Goal: Task Accomplishment & Management: Complete application form

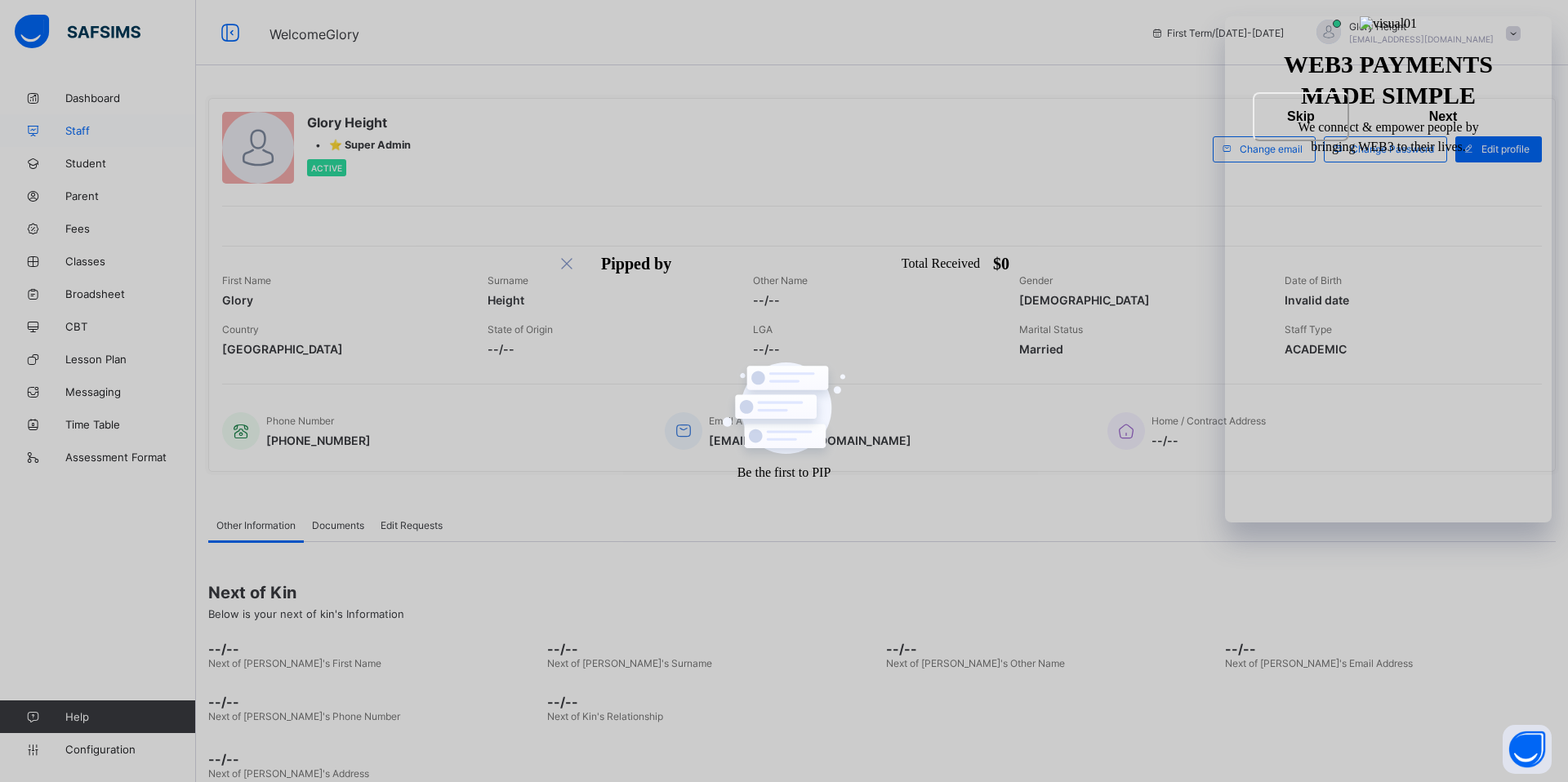
click at [97, 129] on span "Staff" at bounding box center [131, 131] width 131 height 13
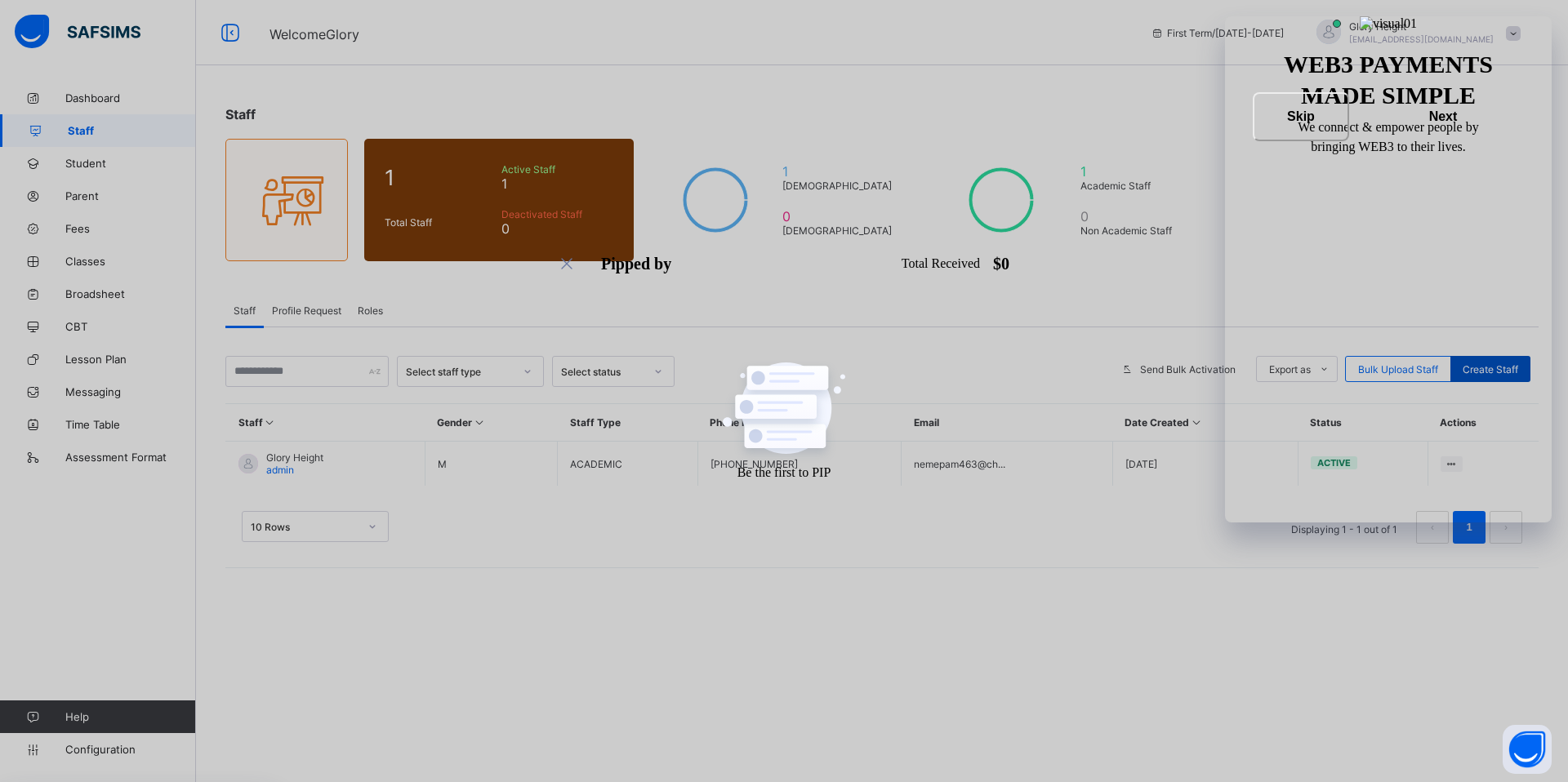
click at [1491, 368] on span "Create Staff" at bounding box center [1490, 369] width 55 height 13
select select "**"
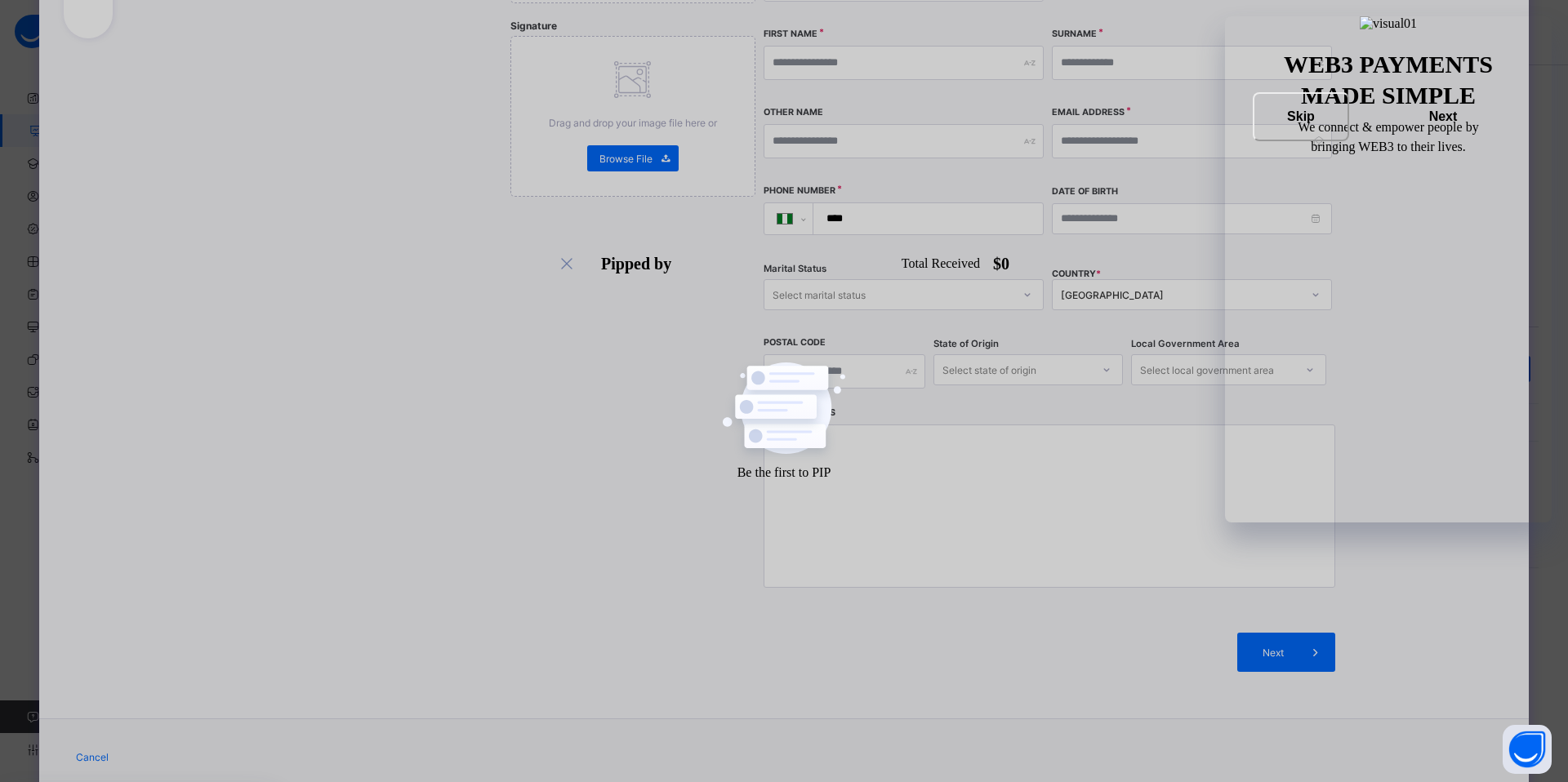
scroll to position [341, 0]
click at [1265, 288] on div "Nigeria" at bounding box center [1181, 294] width 241 height 13
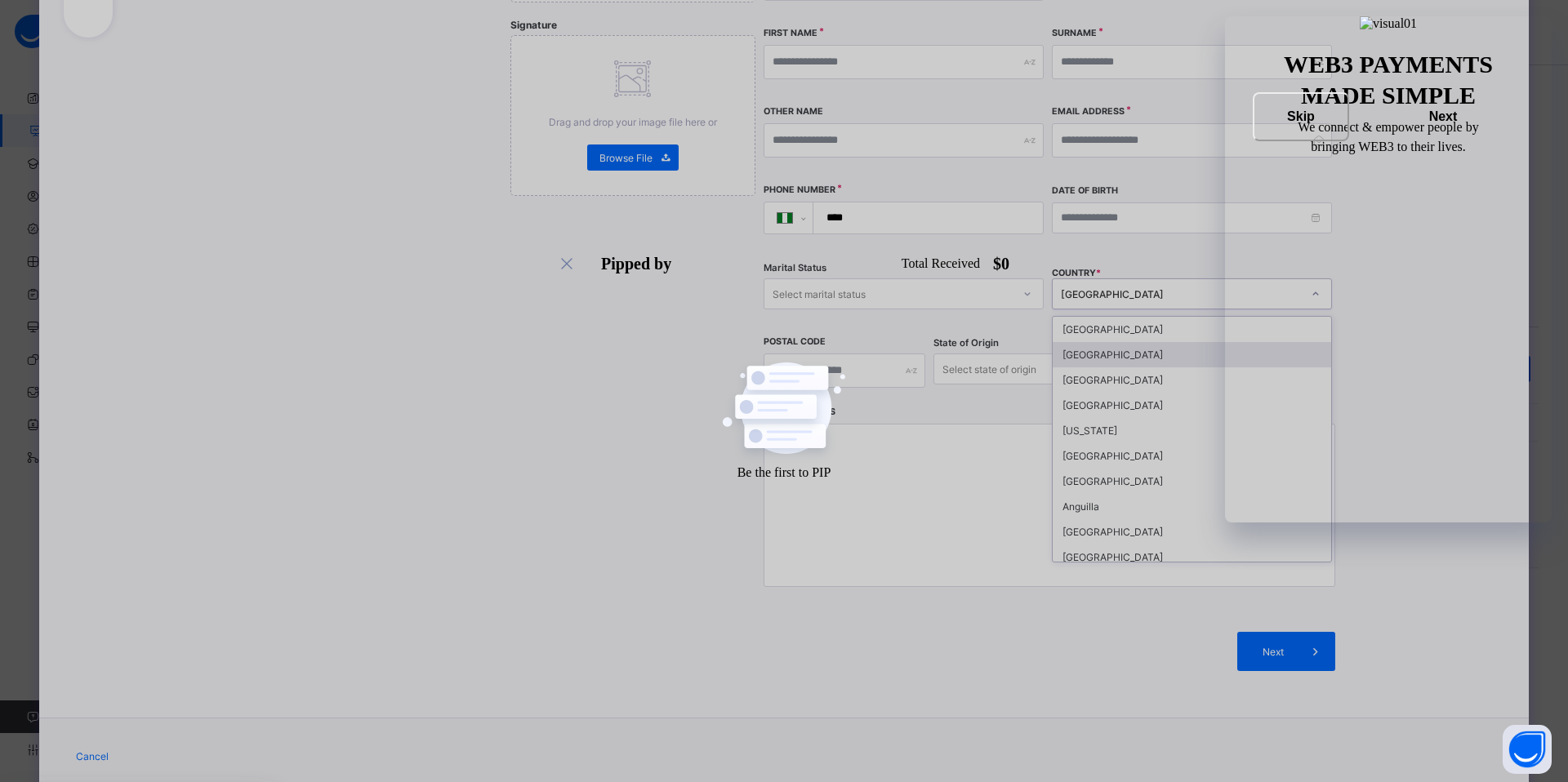
click at [1185, 342] on div "Aland Islands" at bounding box center [1191, 354] width 278 height 25
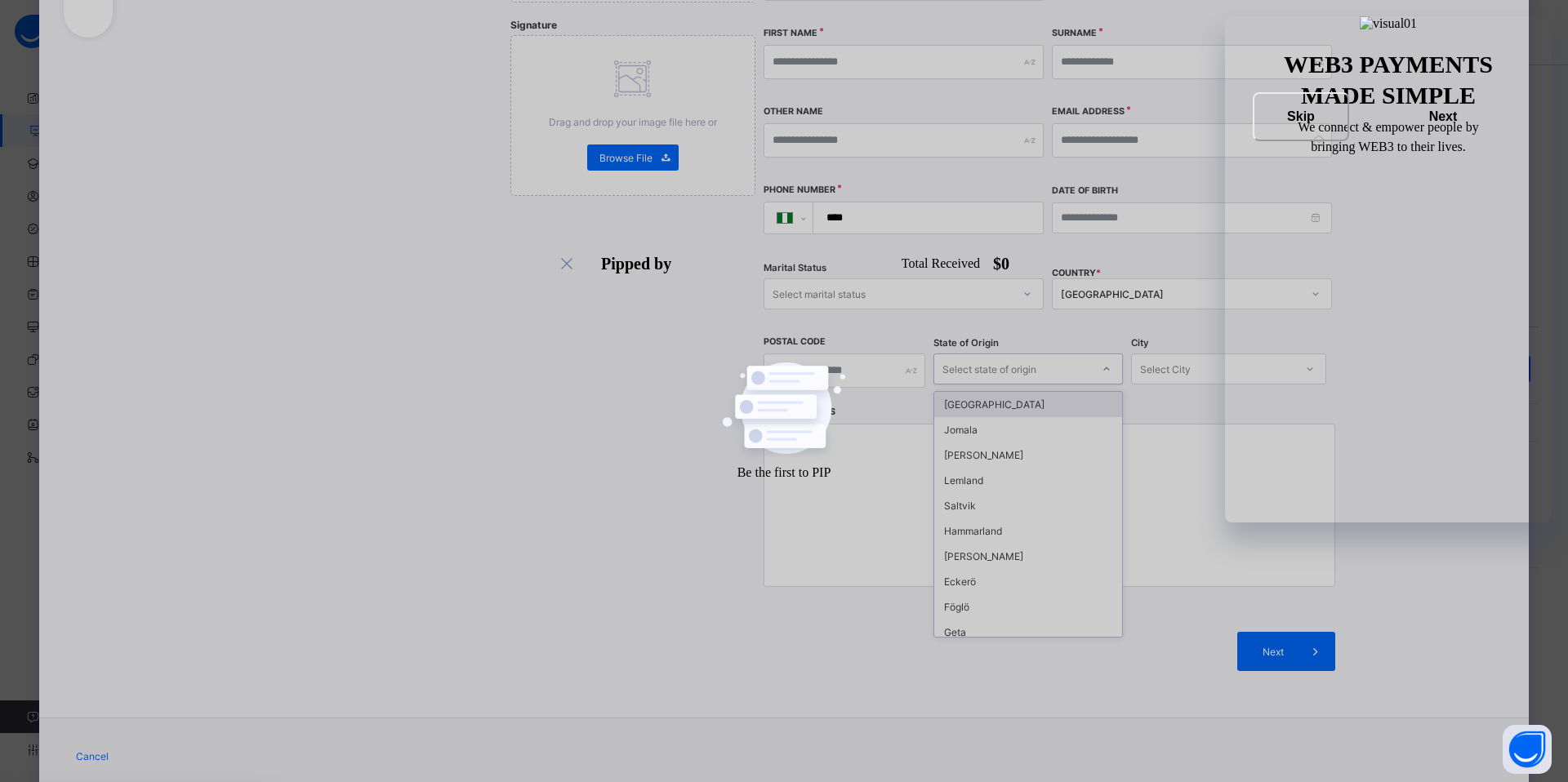
click at [1079, 358] on div "Select state of origin" at bounding box center [1012, 368] width 157 height 23
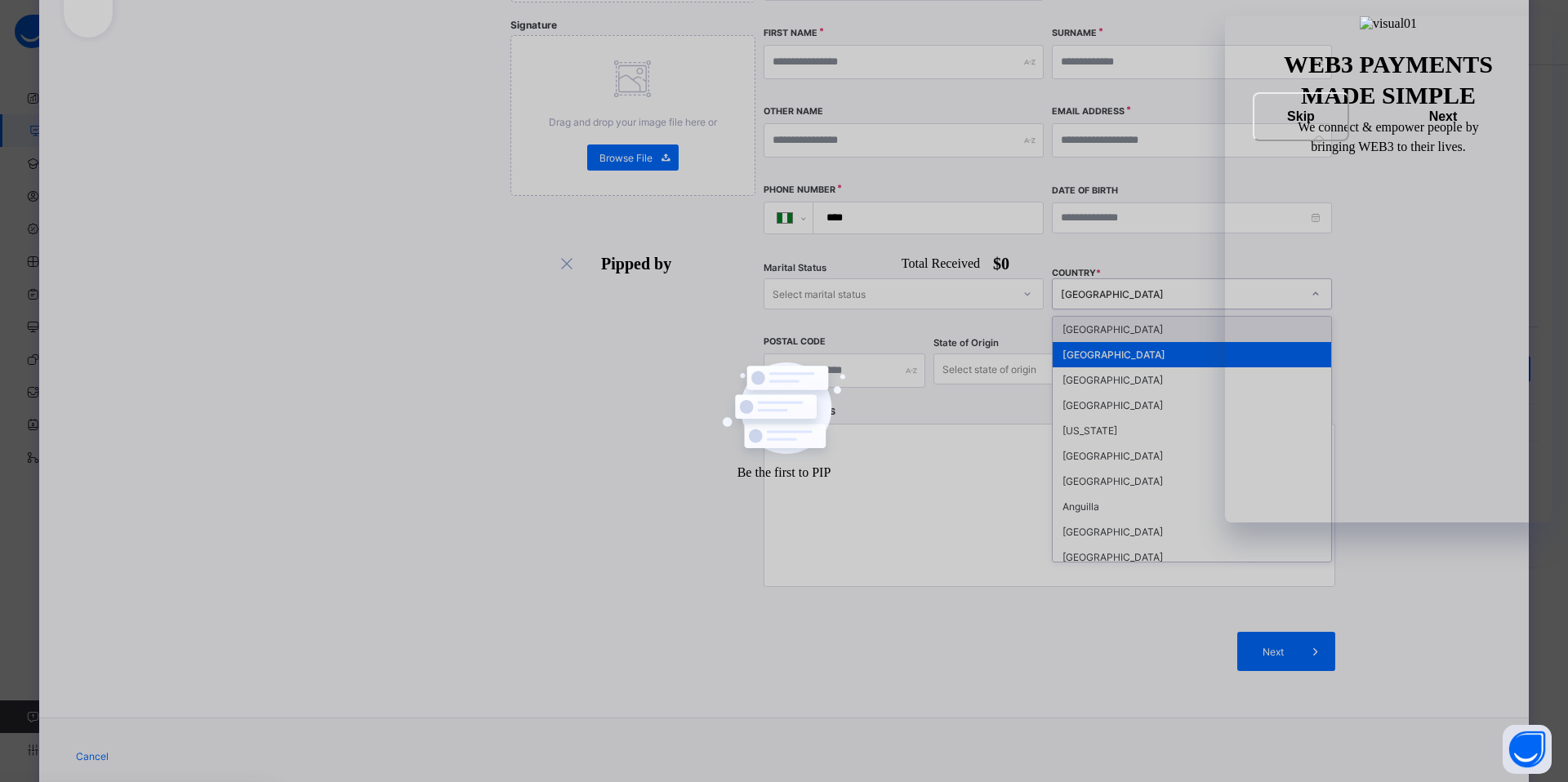
click at [1235, 282] on div "Aland Islands" at bounding box center [1175, 293] width 247 height 23
click at [1153, 418] on div "American Samoa" at bounding box center [1191, 430] width 278 height 25
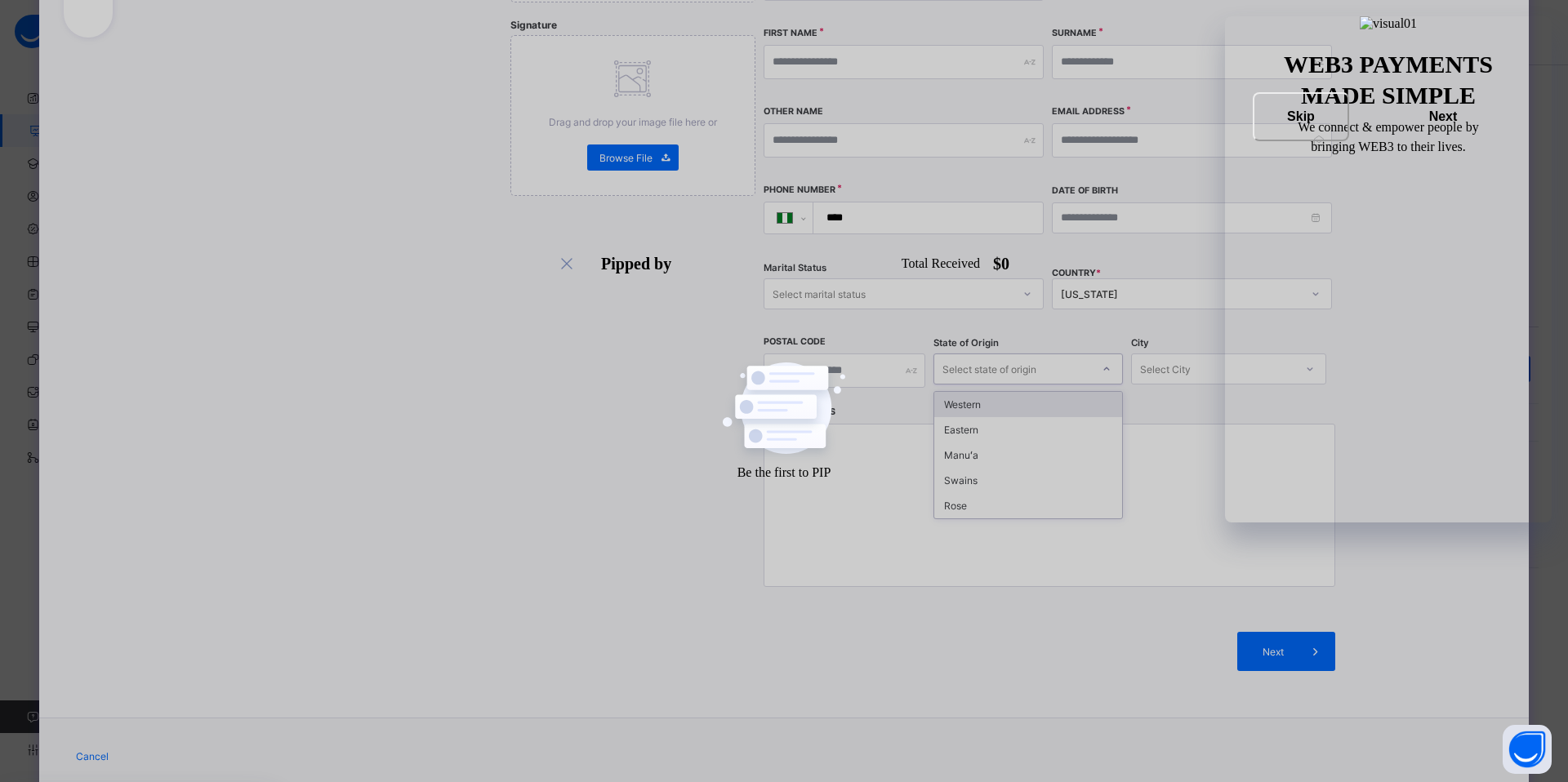
click at [1069, 358] on div "Select state of origin" at bounding box center [1012, 368] width 157 height 23
click at [1316, 365] on div "City Select City" at bounding box center [1228, 371] width 195 height 70
click at [1173, 282] on div "American Samoa" at bounding box center [1175, 293] width 247 height 23
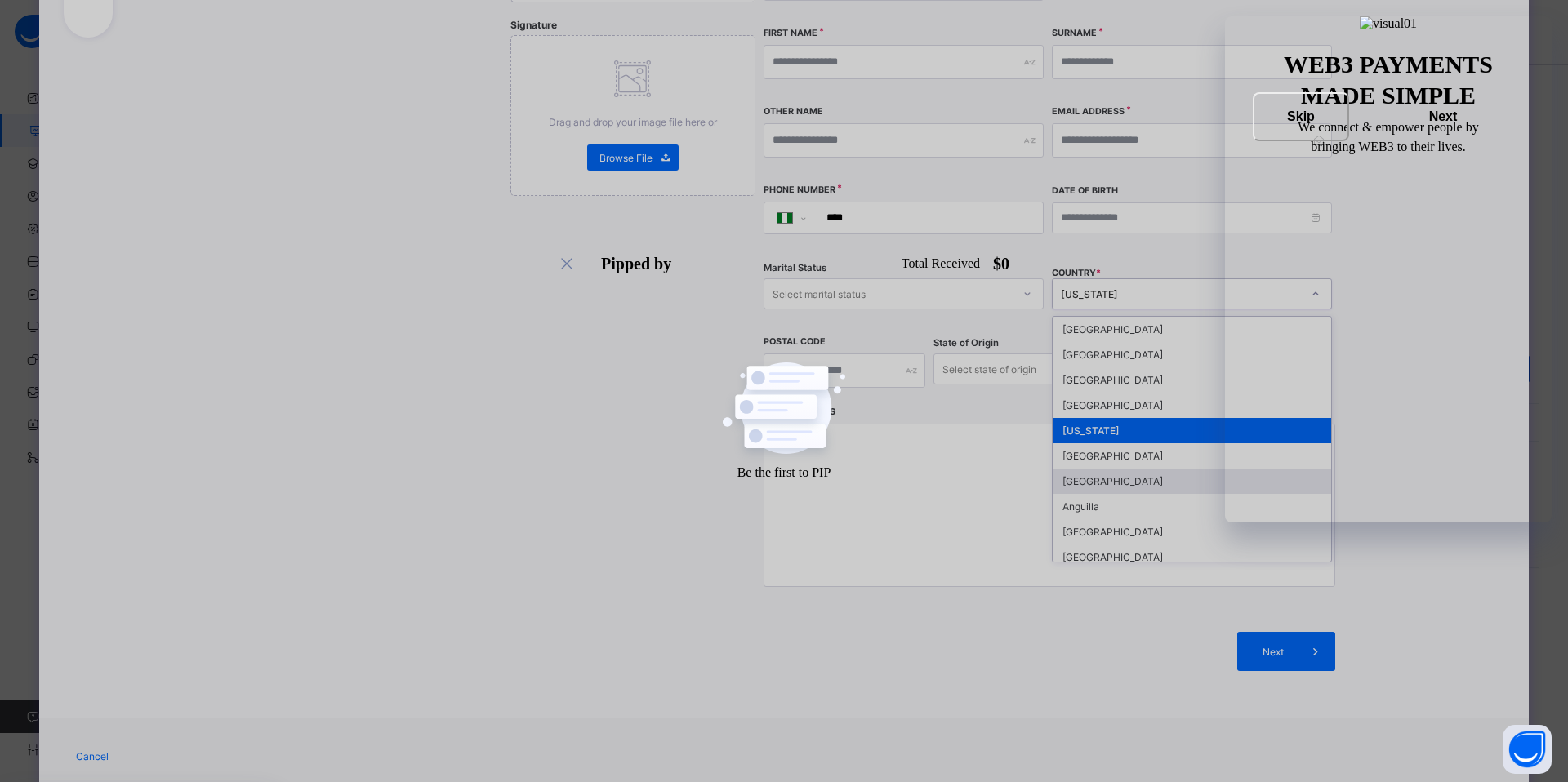
click at [1122, 469] on div "Angola" at bounding box center [1191, 481] width 278 height 25
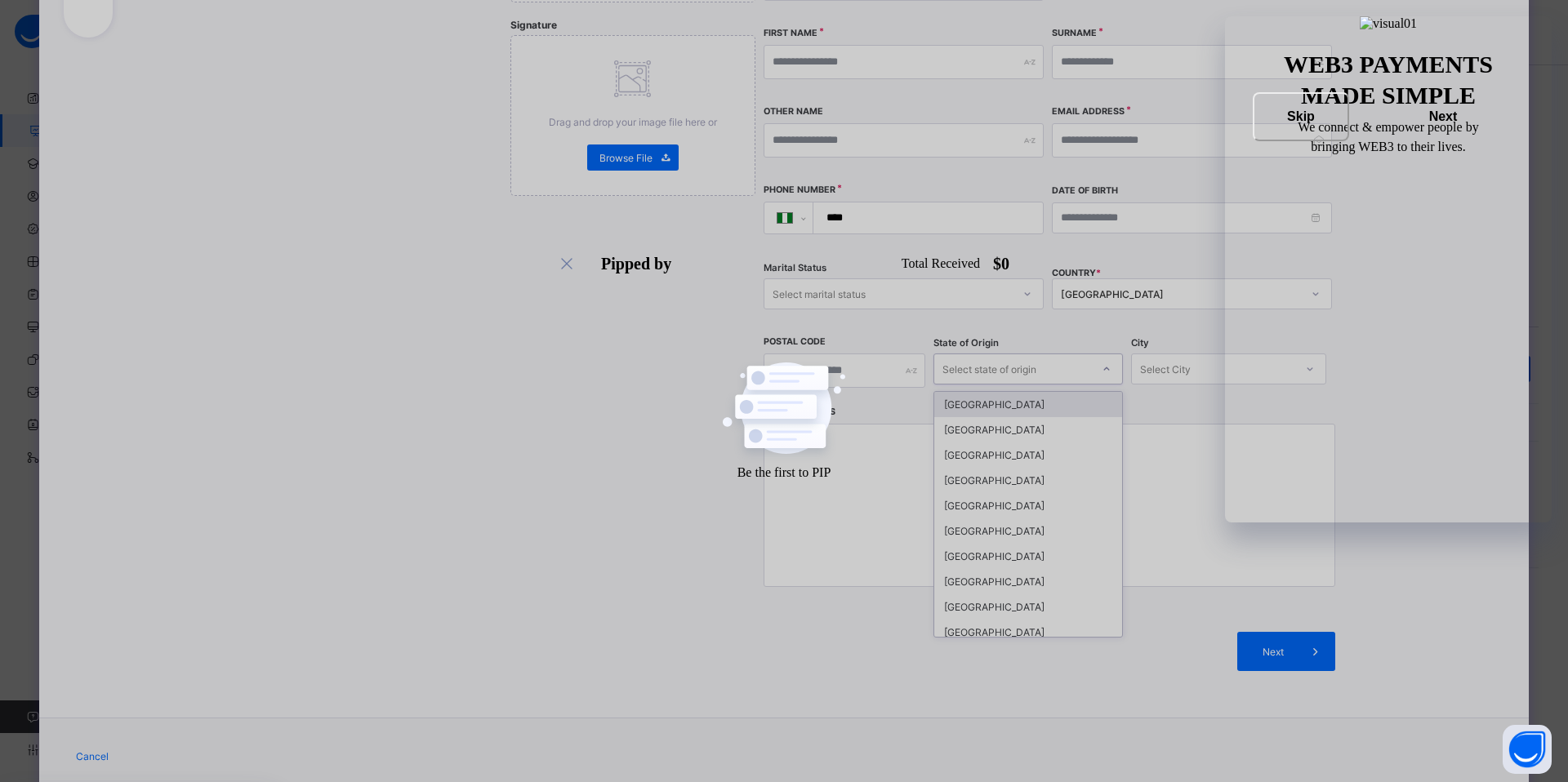
click at [1039, 358] on div "Select state of origin" at bounding box center [1012, 368] width 157 height 23
click at [1321, 405] on div "Home Address" at bounding box center [1049, 506] width 571 height 202
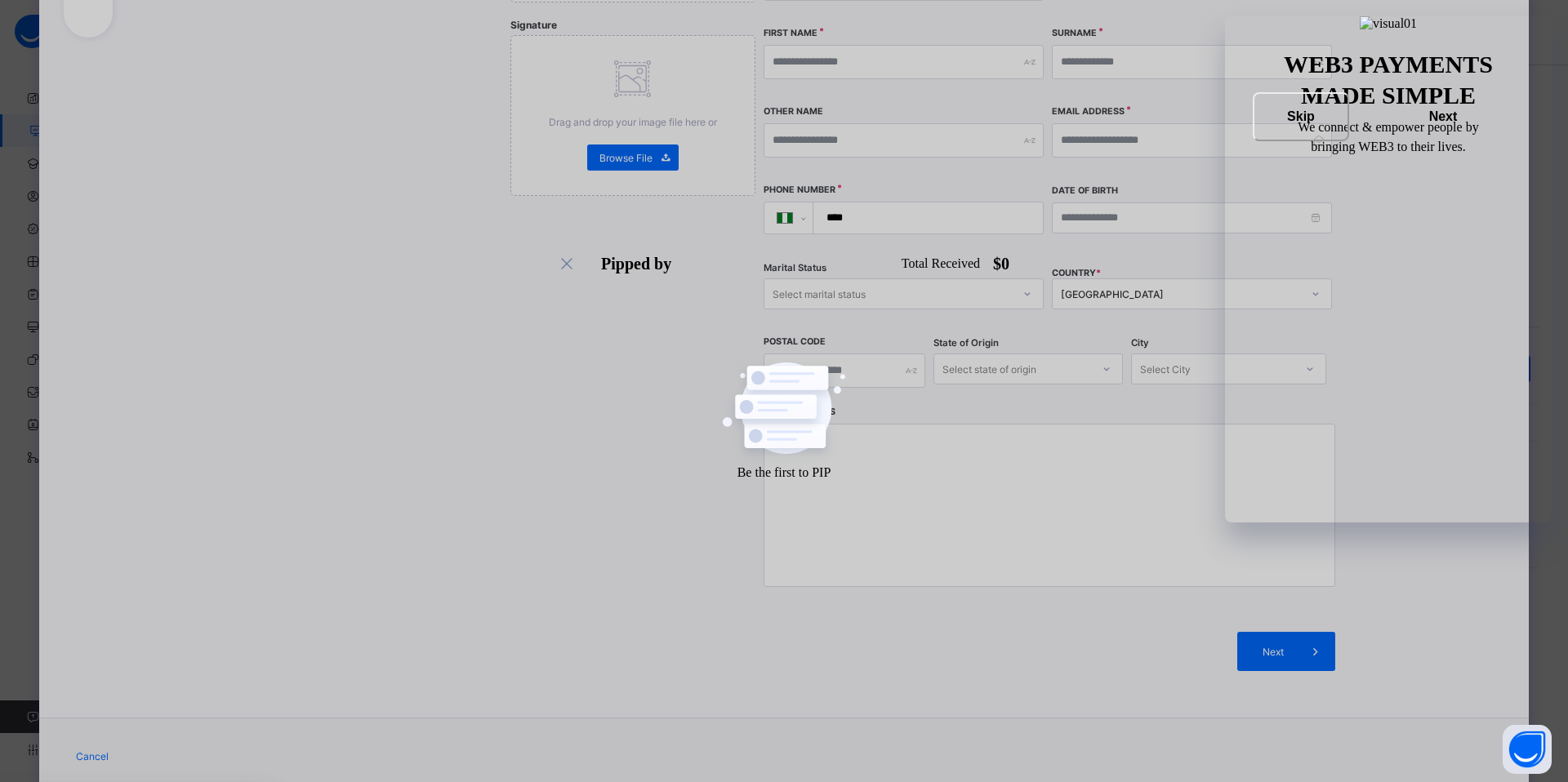
click at [1232, 288] on div "Angola" at bounding box center [1181, 294] width 241 height 13
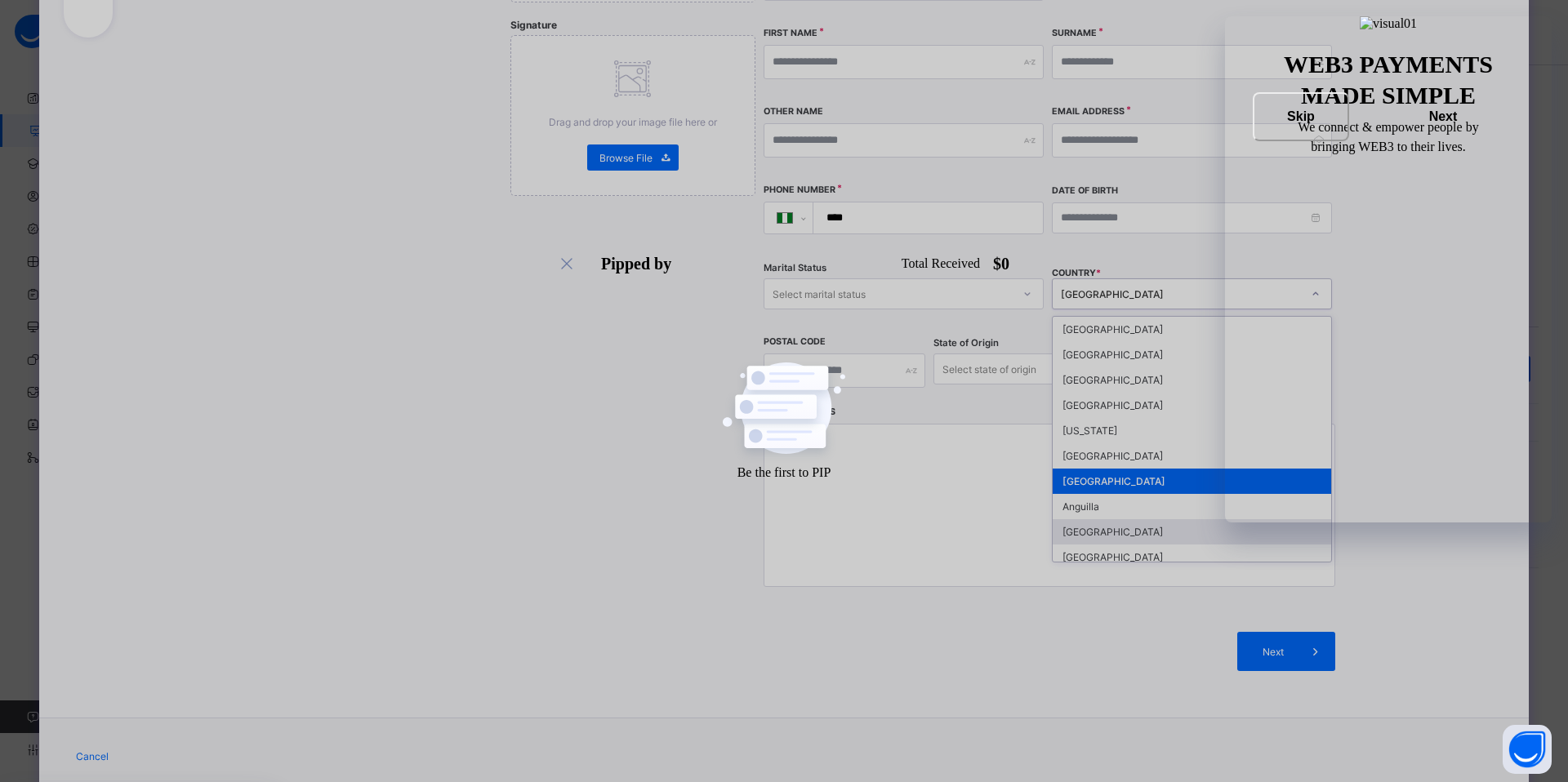
click at [1127, 519] on div "Antarctica" at bounding box center [1191, 532] width 278 height 25
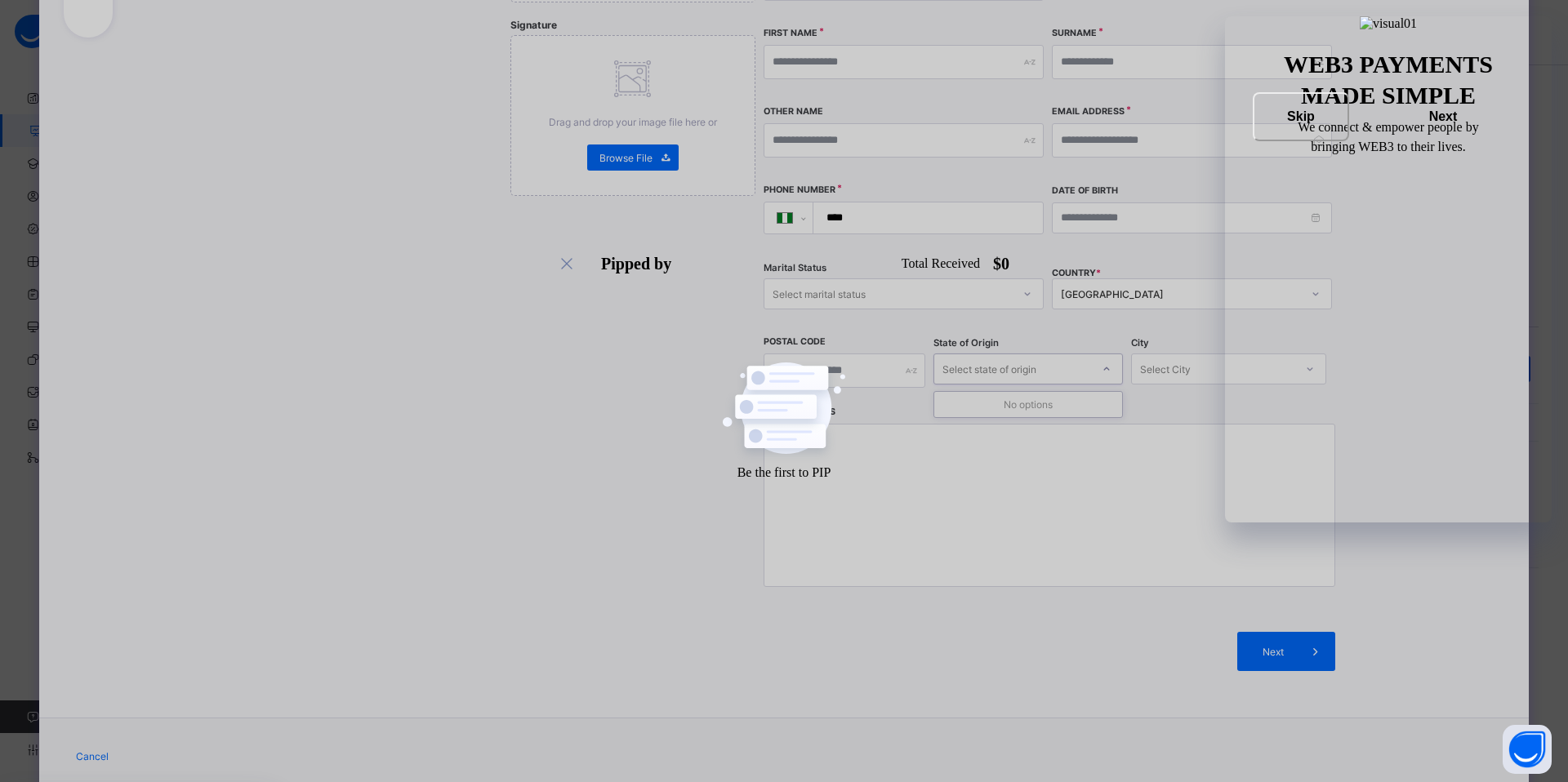
click at [1069, 358] on div "Select state of origin" at bounding box center [1012, 368] width 157 height 23
click at [1301, 260] on div "COUNTRY * Antarctica" at bounding box center [1191, 294] width 280 height 67
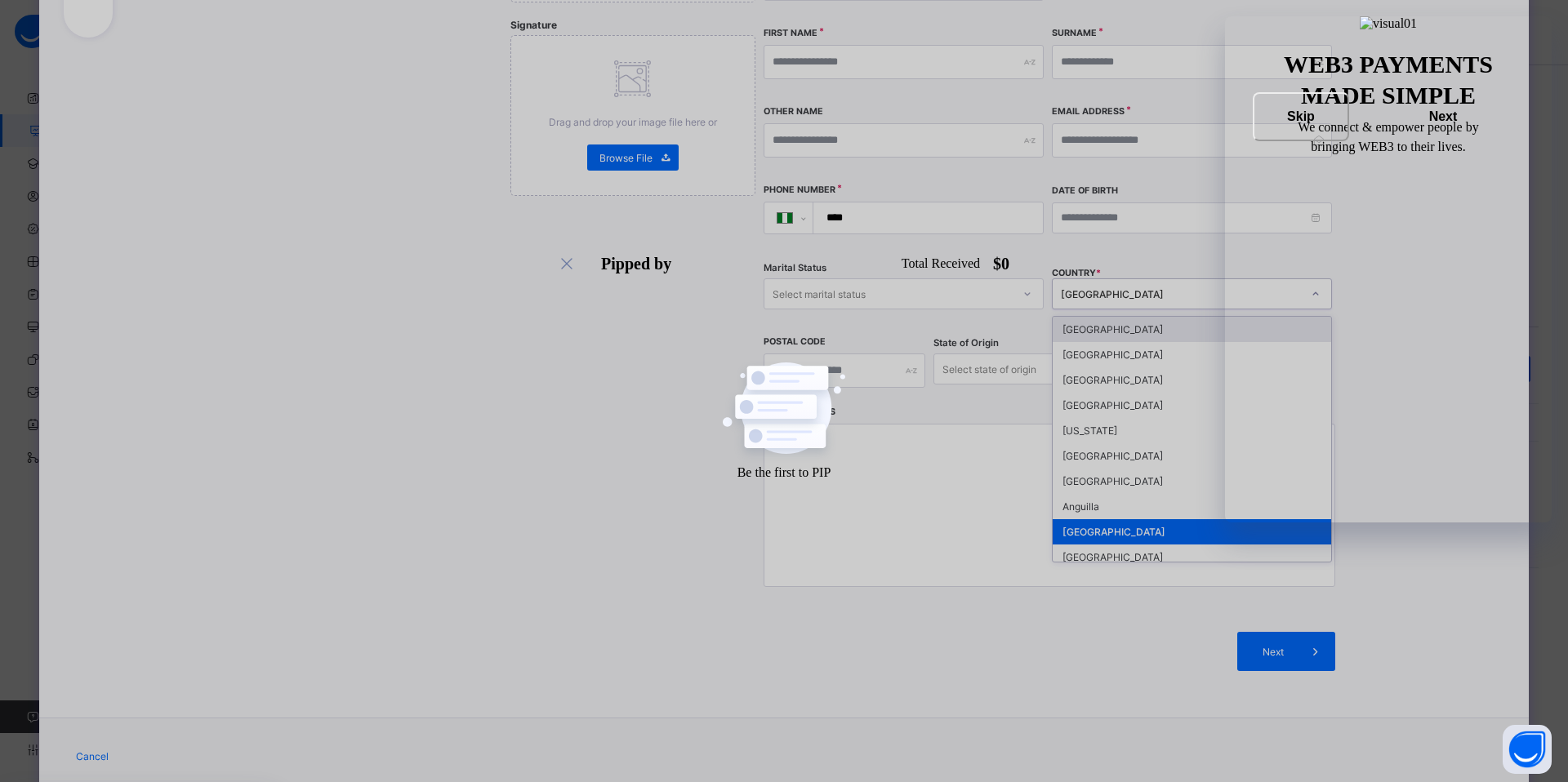
click at [1301, 279] on div at bounding box center [1315, 293] width 31 height 29
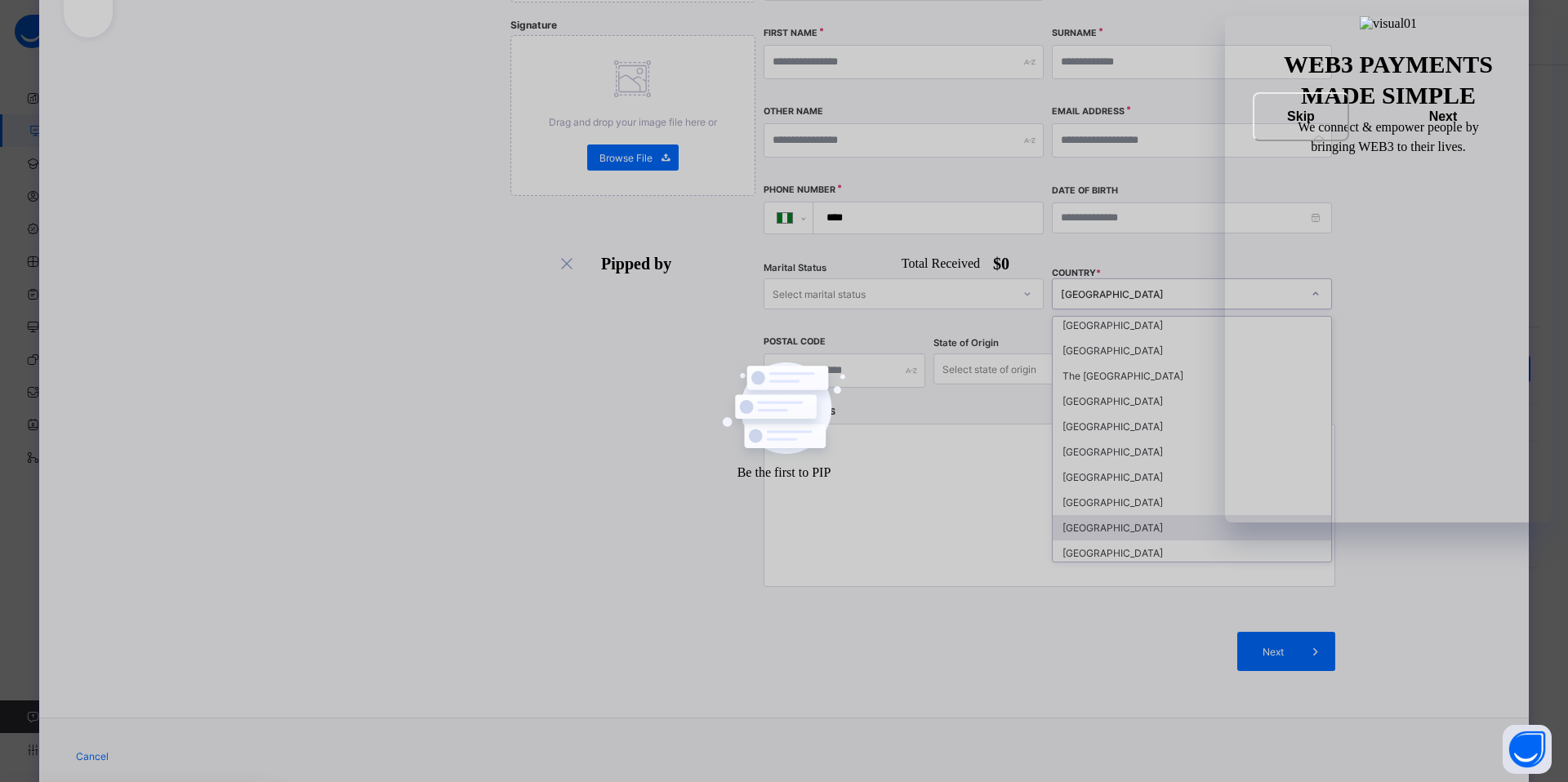
scroll to position [368, 0]
click at [1104, 455] on div "Belarus" at bounding box center [1191, 468] width 278 height 25
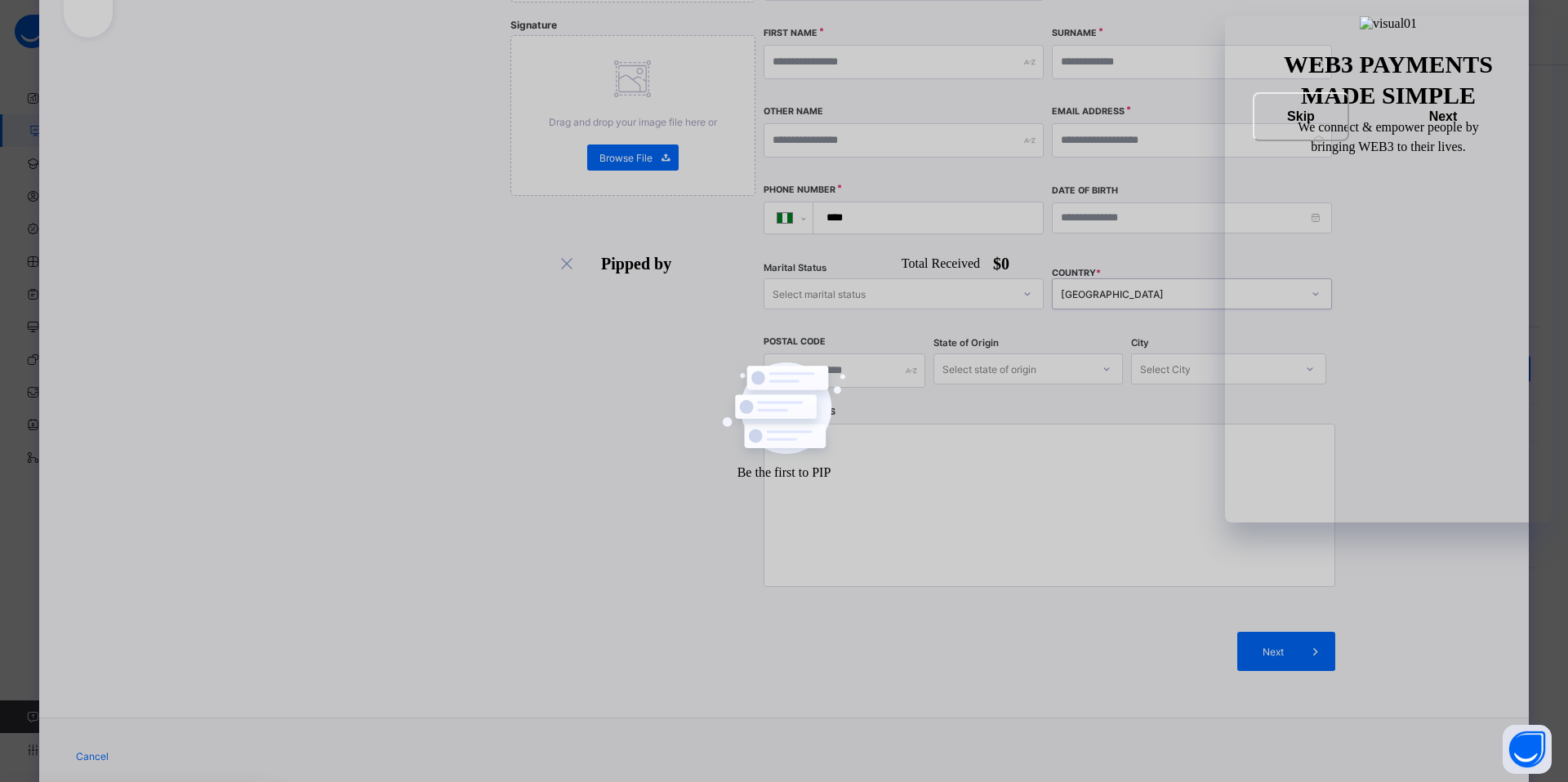
click at [1081, 358] on div "Select state of origin" at bounding box center [1012, 368] width 157 height 23
click at [1055, 392] on div "Mogilev Region" at bounding box center [1028, 404] width 188 height 25
click at [1278, 358] on div "Select City" at bounding box center [1213, 368] width 162 height 23
click at [1341, 305] on div "**********" at bounding box center [919, 231] width 1171 height 927
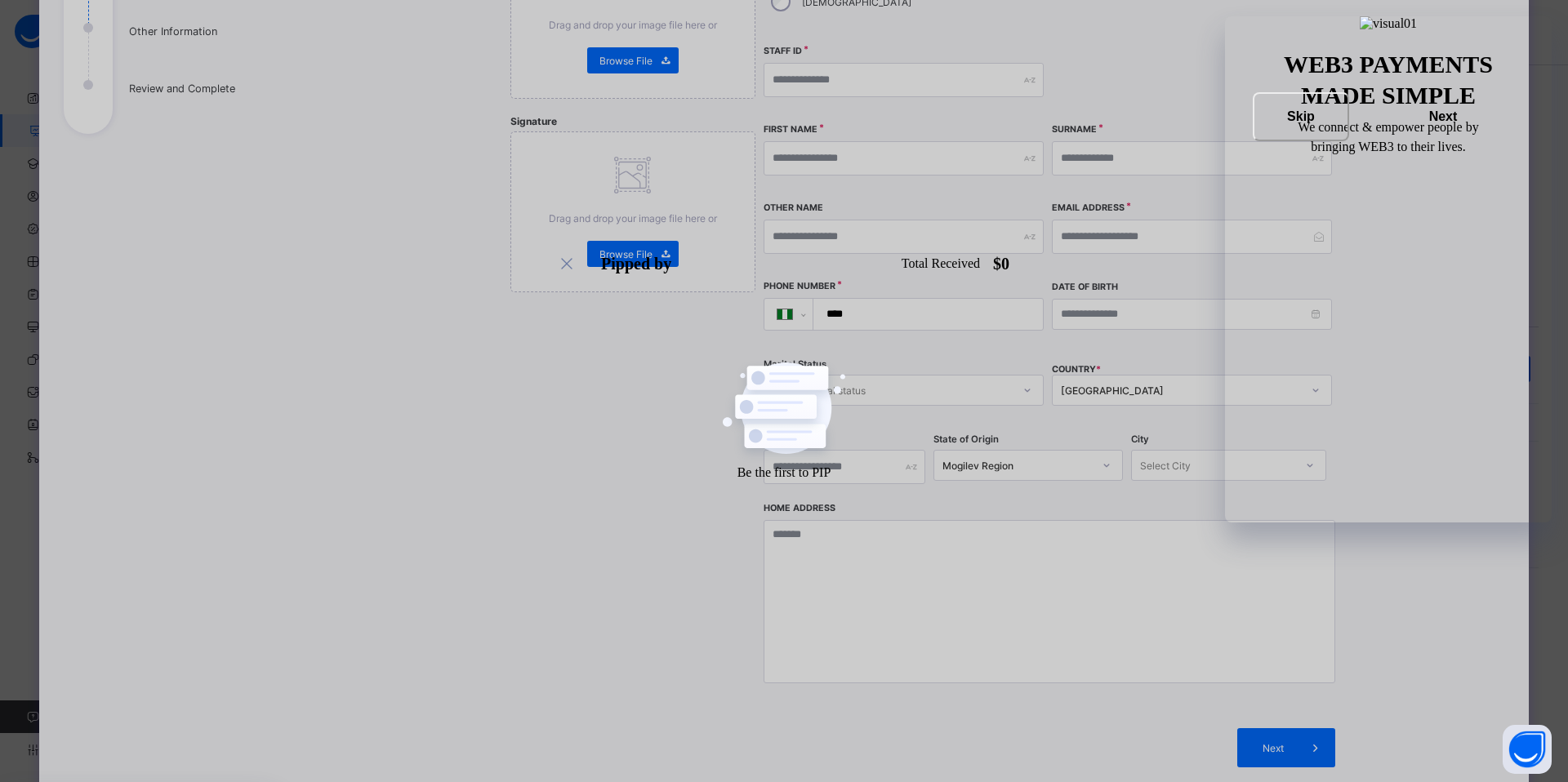
scroll to position [65, 0]
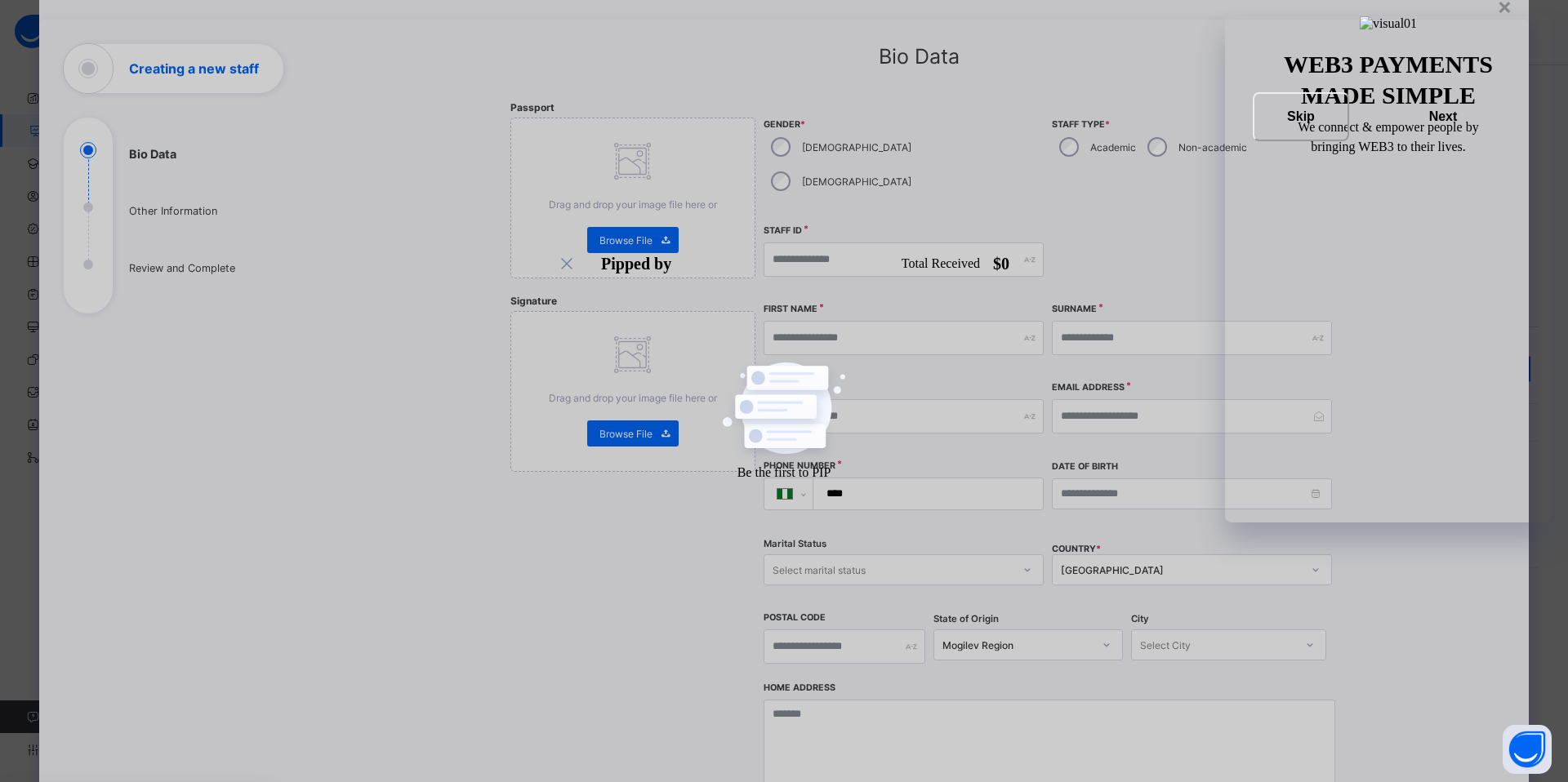
click at [1232, 630] on div "Select City" at bounding box center [1228, 645] width 195 height 31
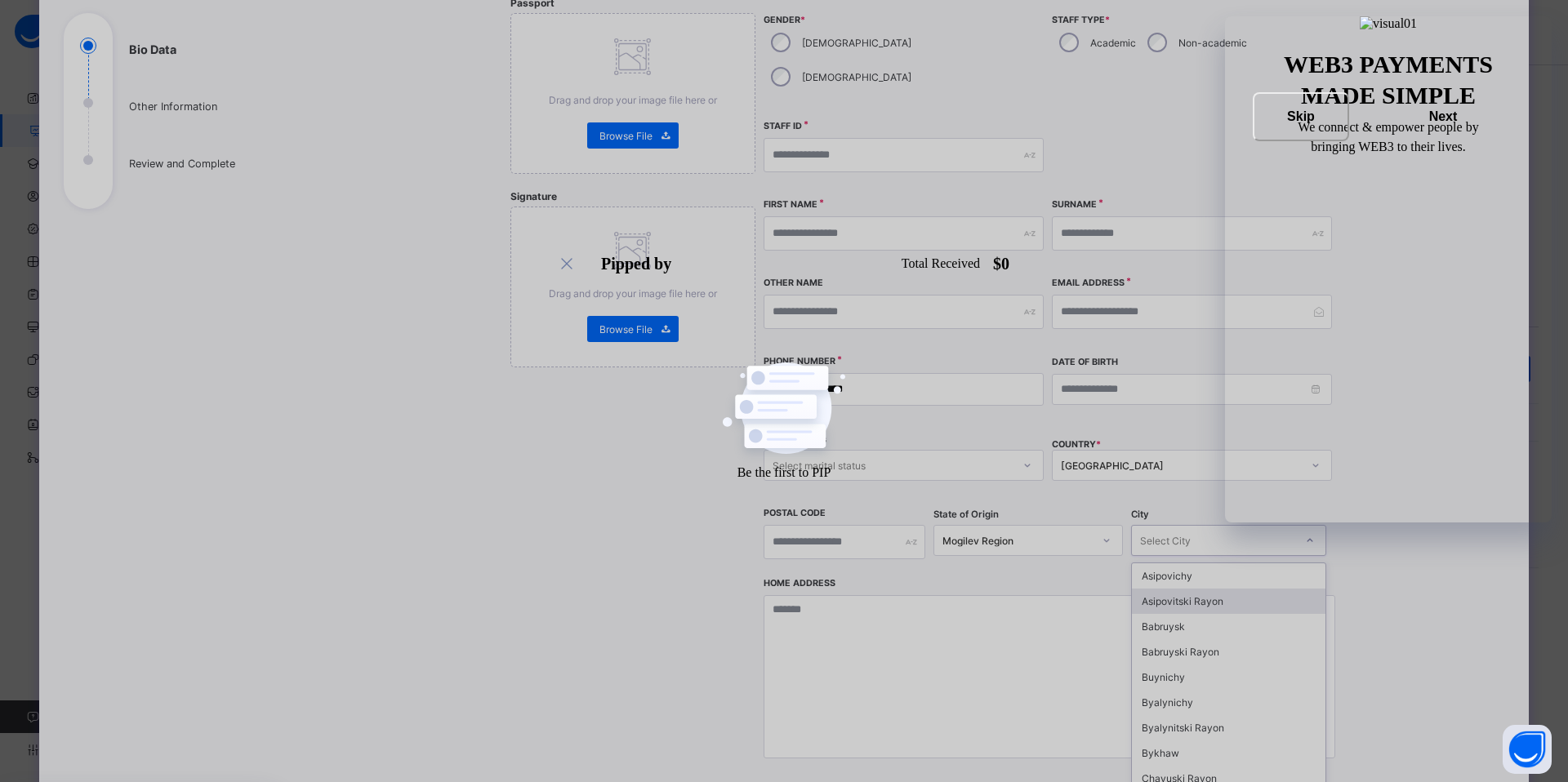
click at [1395, 460] on div "**********" at bounding box center [919, 403] width 1171 height 927
click at [1271, 460] on div "Belarus" at bounding box center [1181, 466] width 241 height 13
click at [1435, 399] on div "**********" at bounding box center [919, 403] width 1171 height 927
click at [1142, 460] on div "Belarus" at bounding box center [1181, 466] width 241 height 13
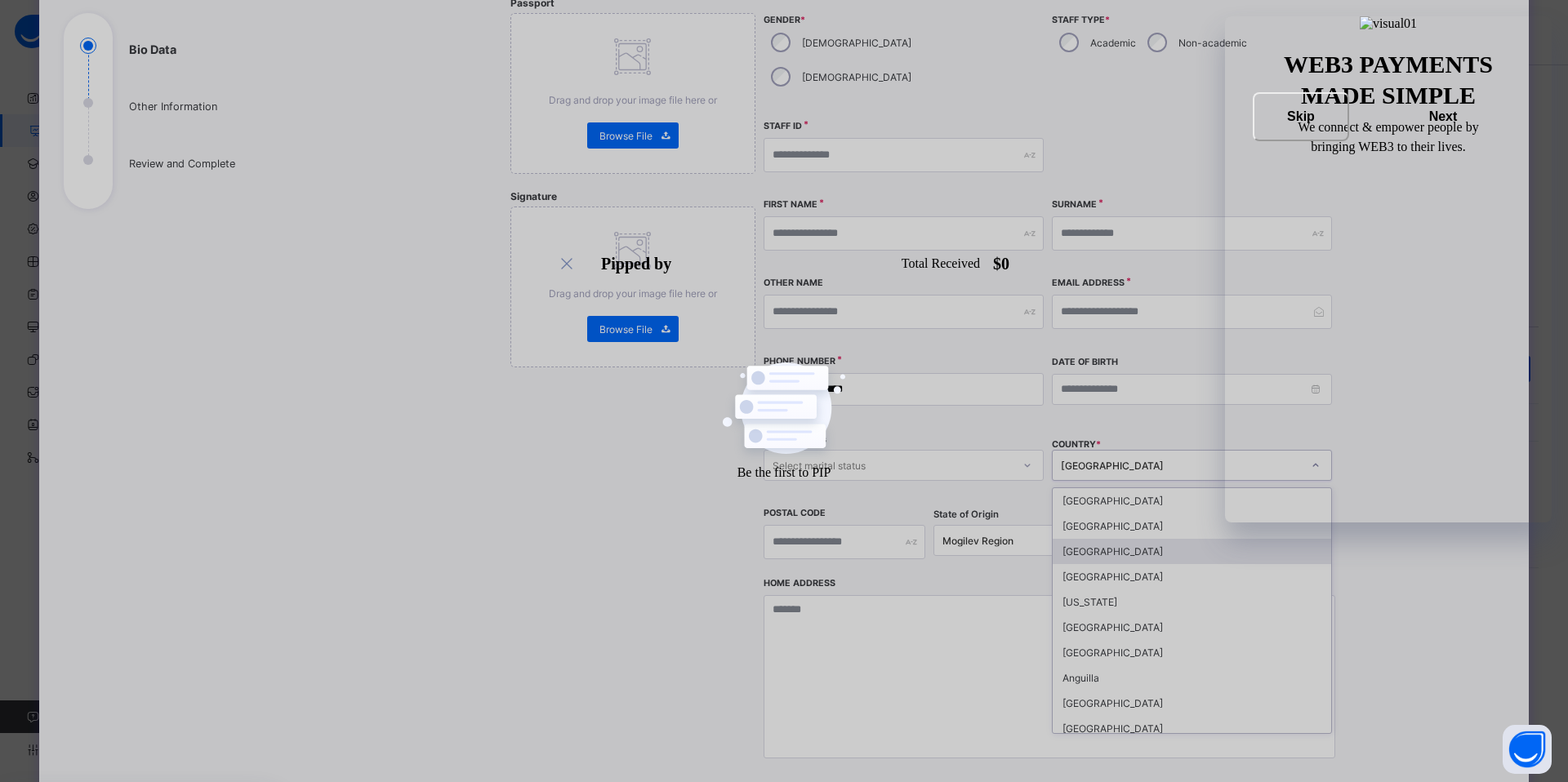
click at [940, 452] on div "Marital Status Select marital status" at bounding box center [903, 466] width 280 height 67
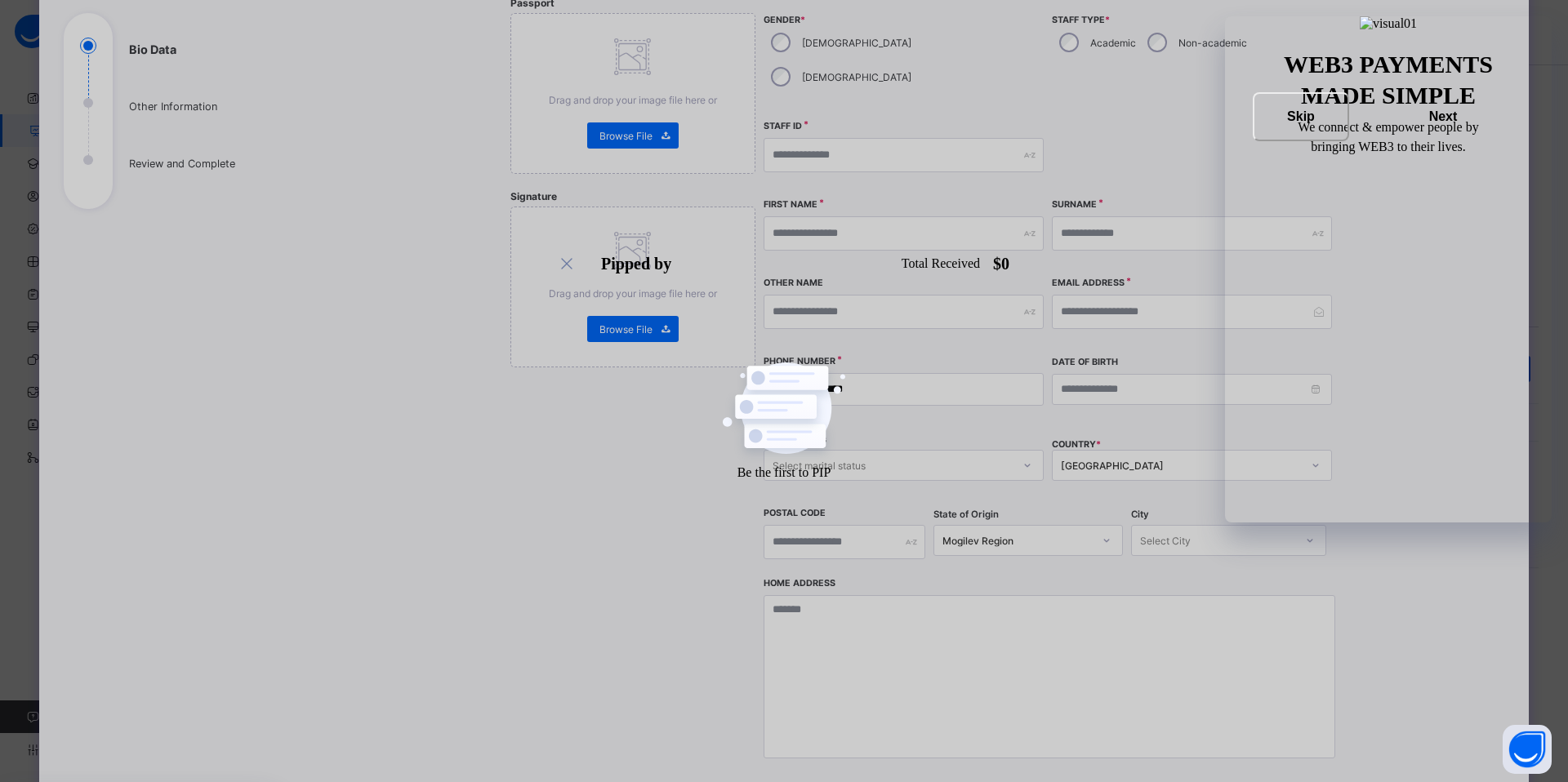
click at [1052, 534] on div "Mogilev Region" at bounding box center [1017, 540] width 150 height 13
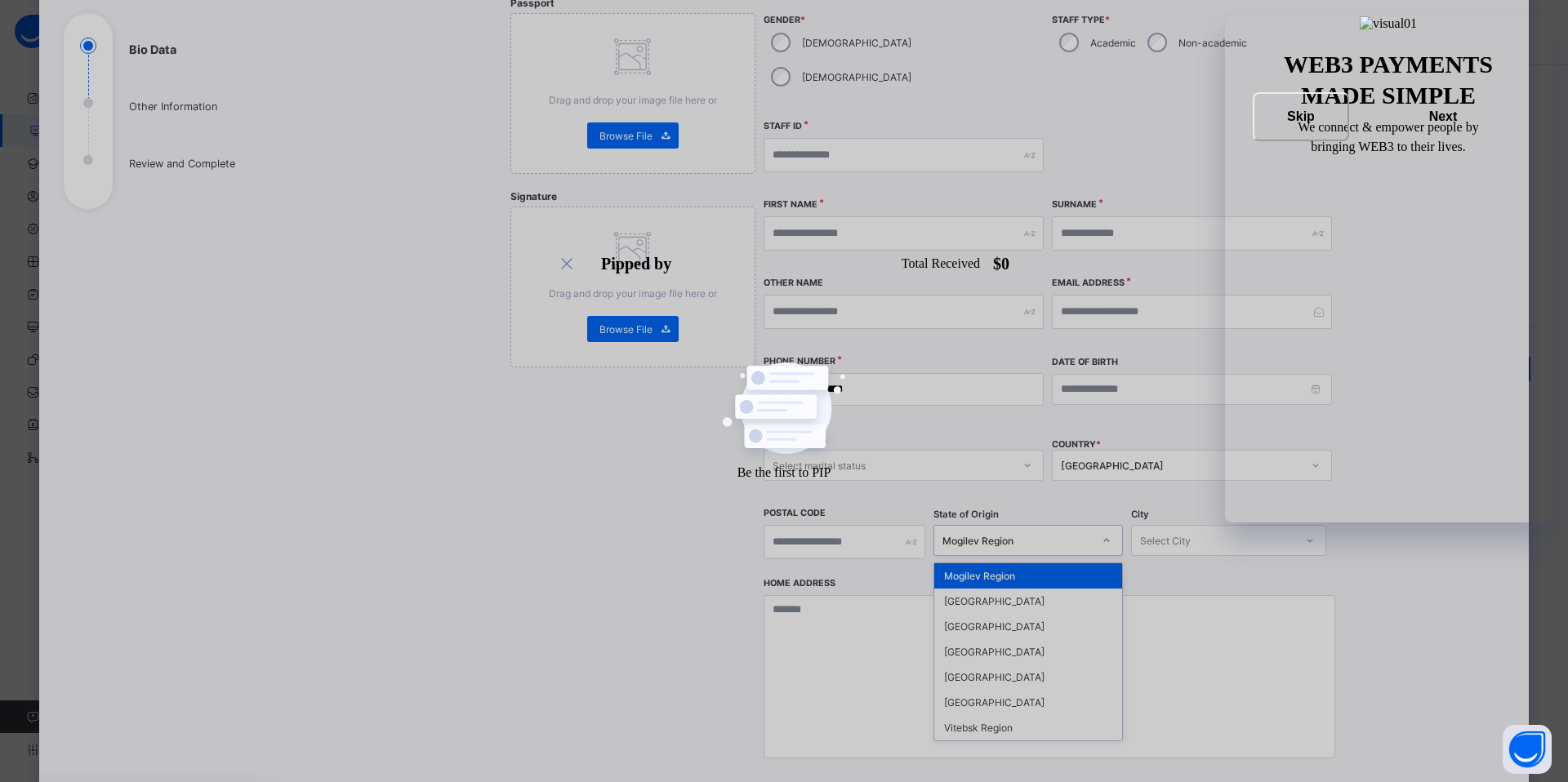
click at [1213, 529] on div "Select City" at bounding box center [1213, 540] width 162 height 23
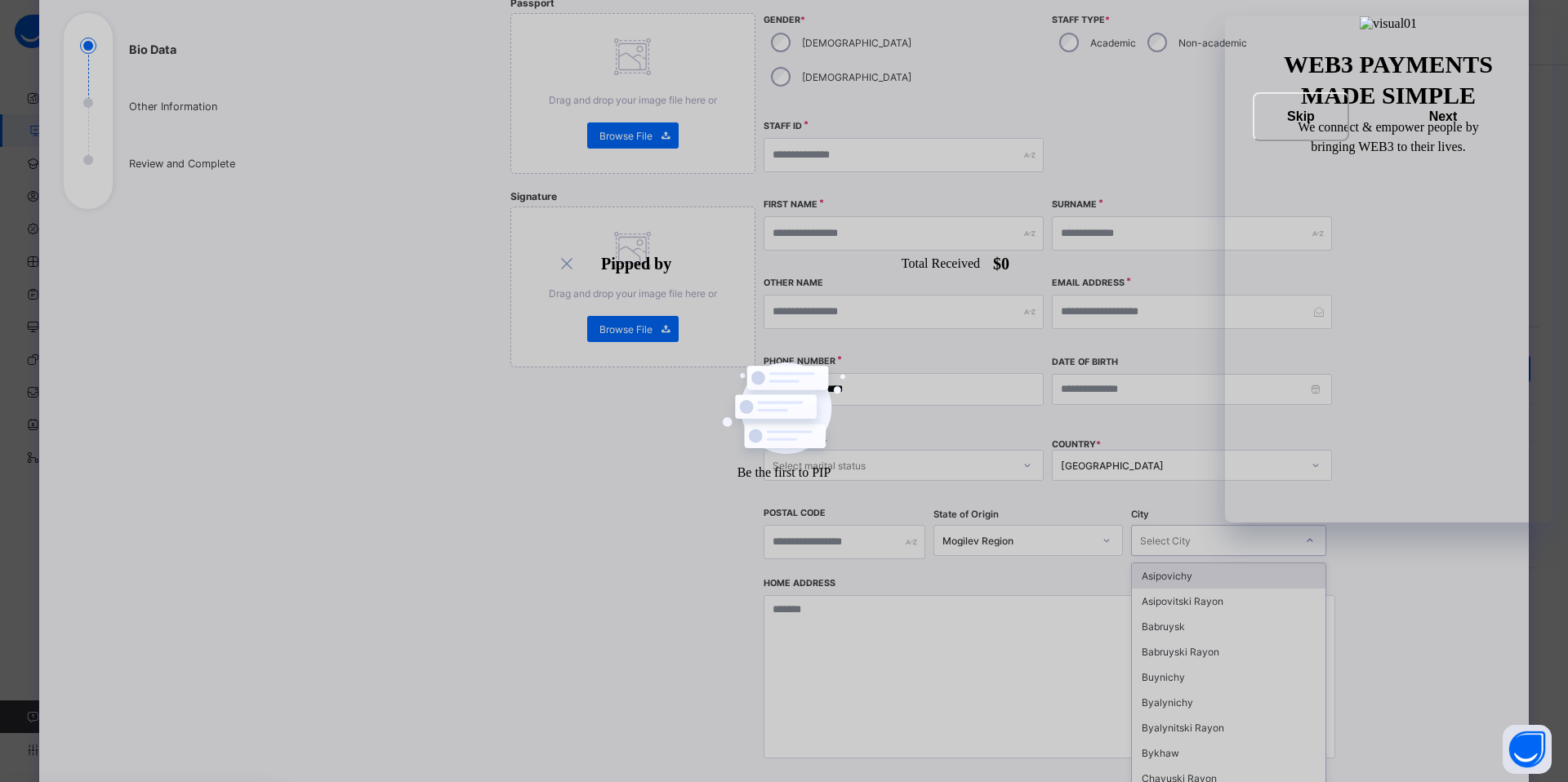
click at [1238, 454] on div "COUNTRY * Belarus" at bounding box center [1191, 466] width 280 height 67
